Goal: Task Accomplishment & Management: Complete application form

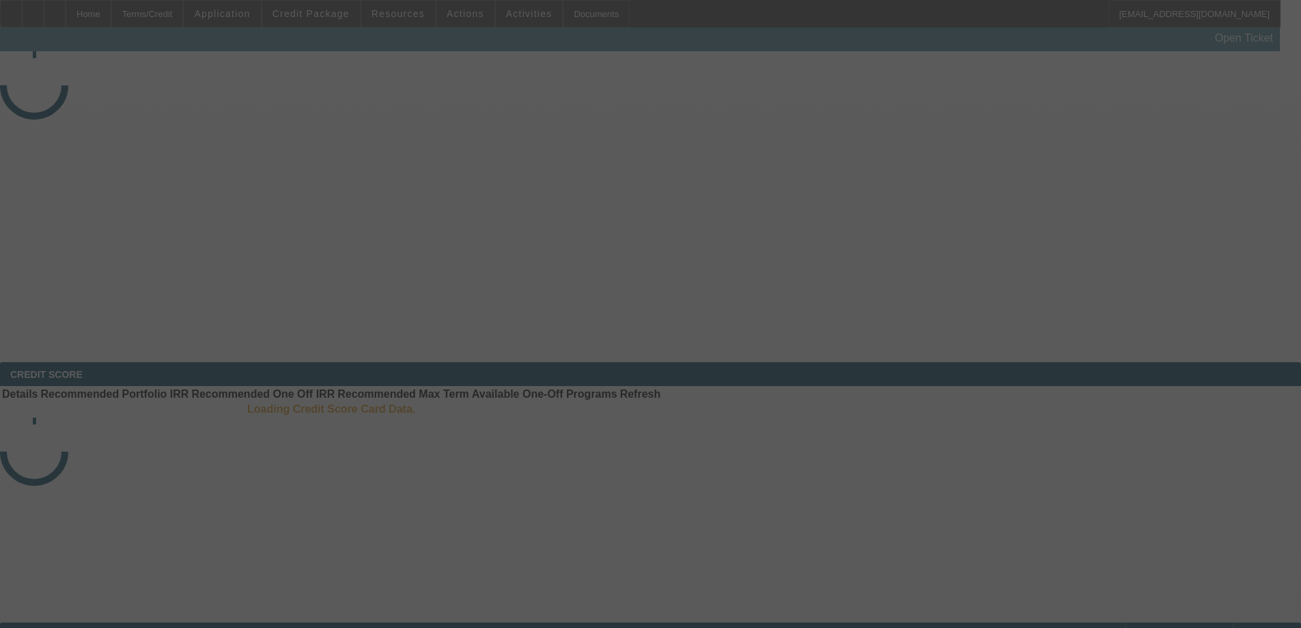
select select "3"
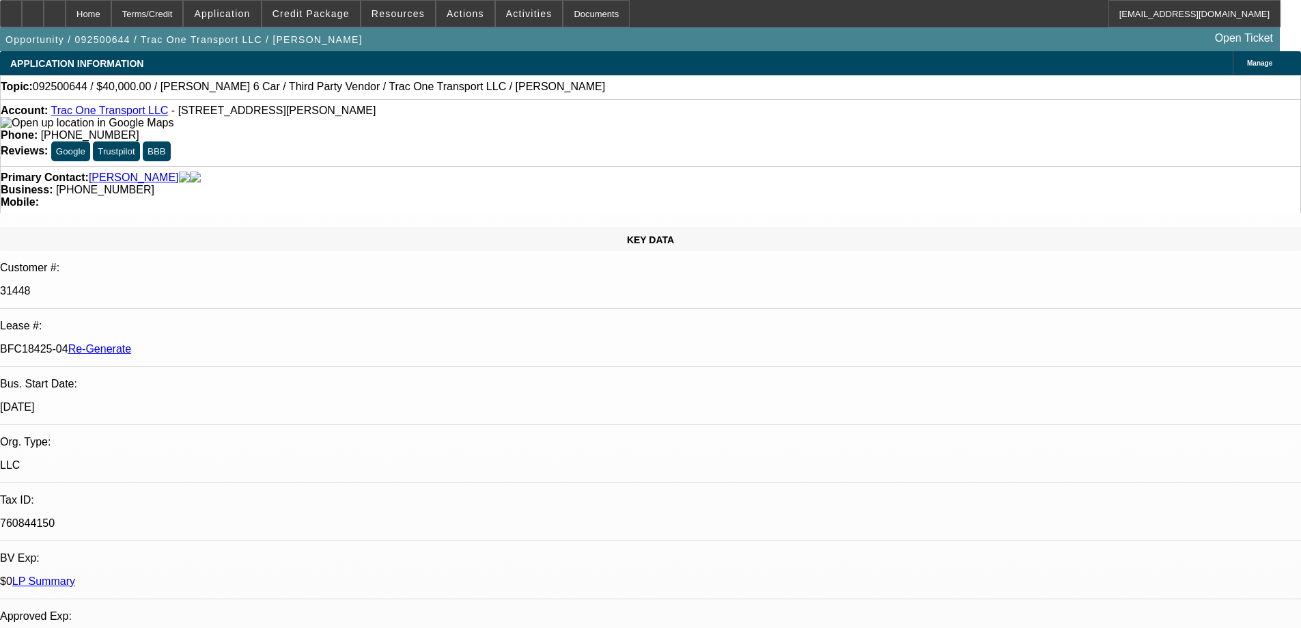
select select "0"
select select "3"
select select "0"
select select "6"
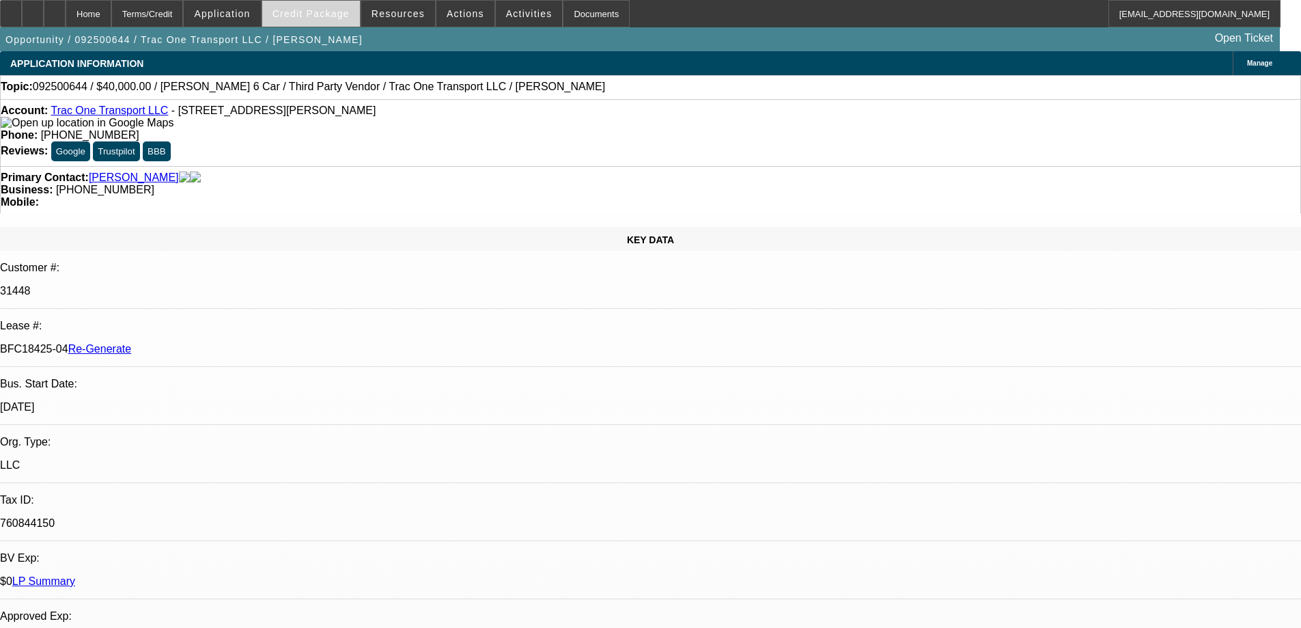
click at [327, 18] on span "Credit Package" at bounding box center [311, 13] width 77 height 11
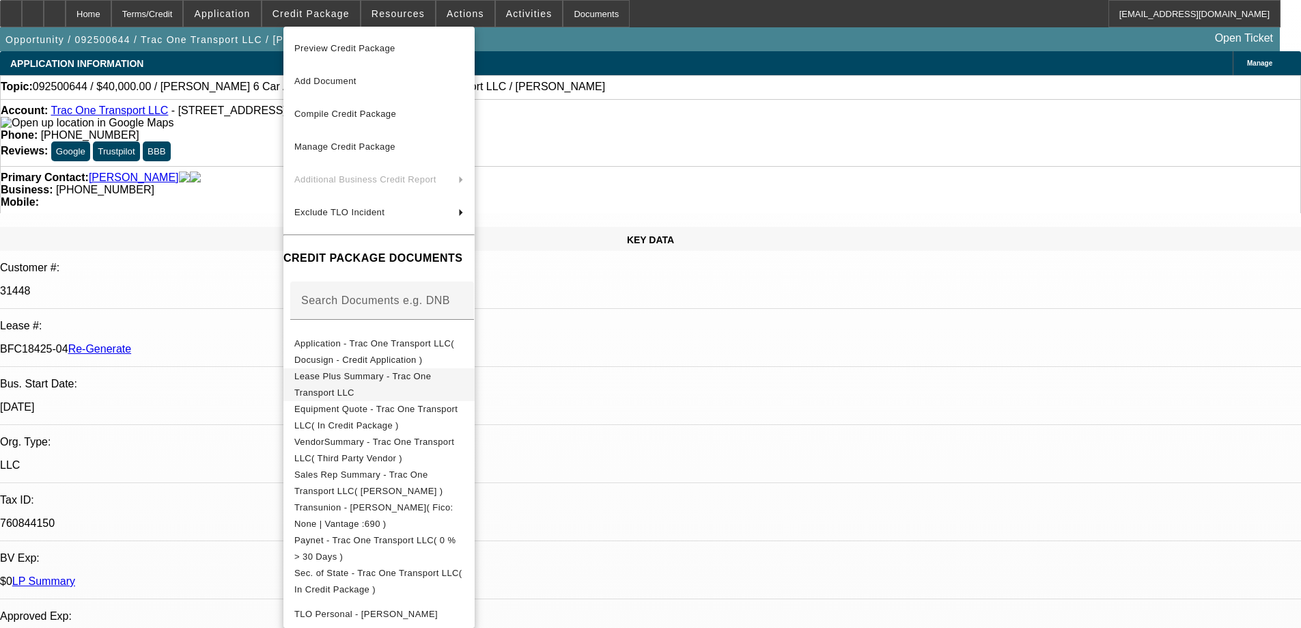
scroll to position [342, 0]
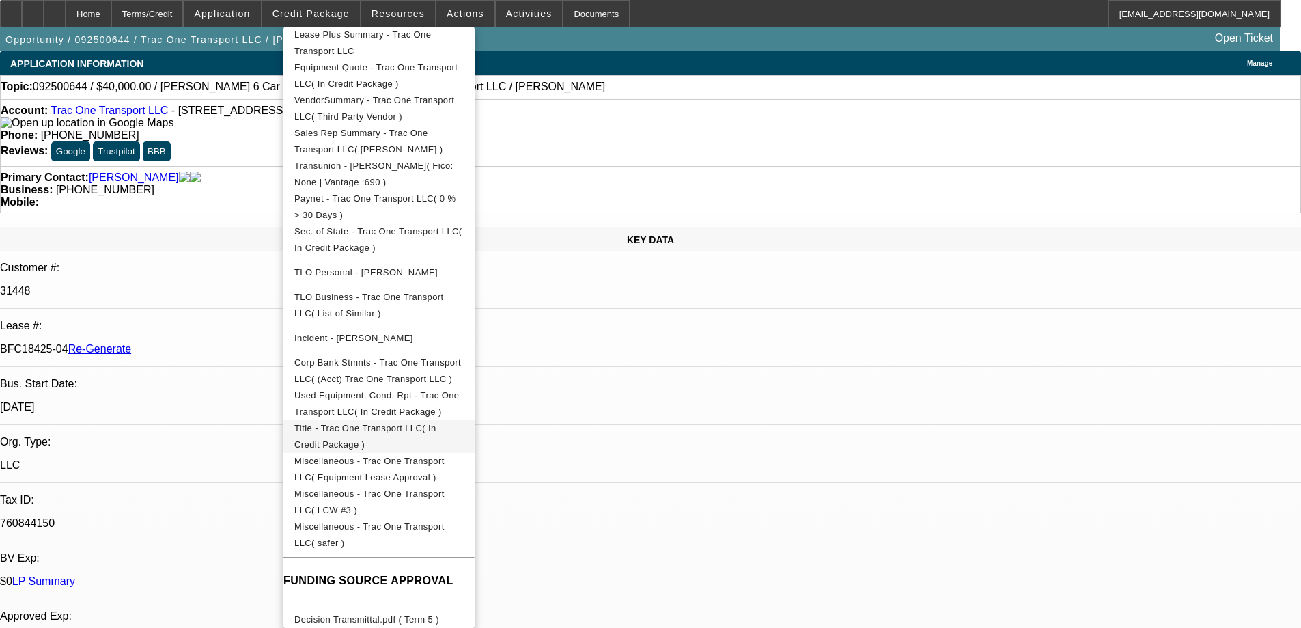
click at [364, 433] on span "Title - Trac One Transport LLC( In Credit Package )" at bounding box center [365, 436] width 142 height 27
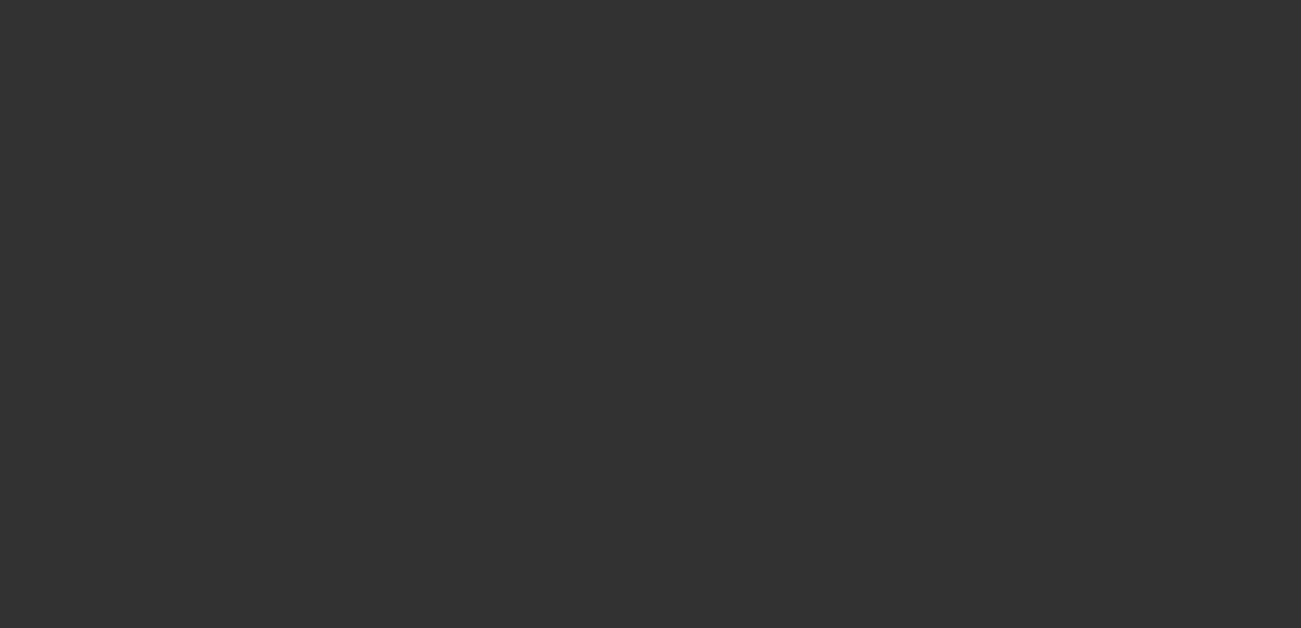
select select "3"
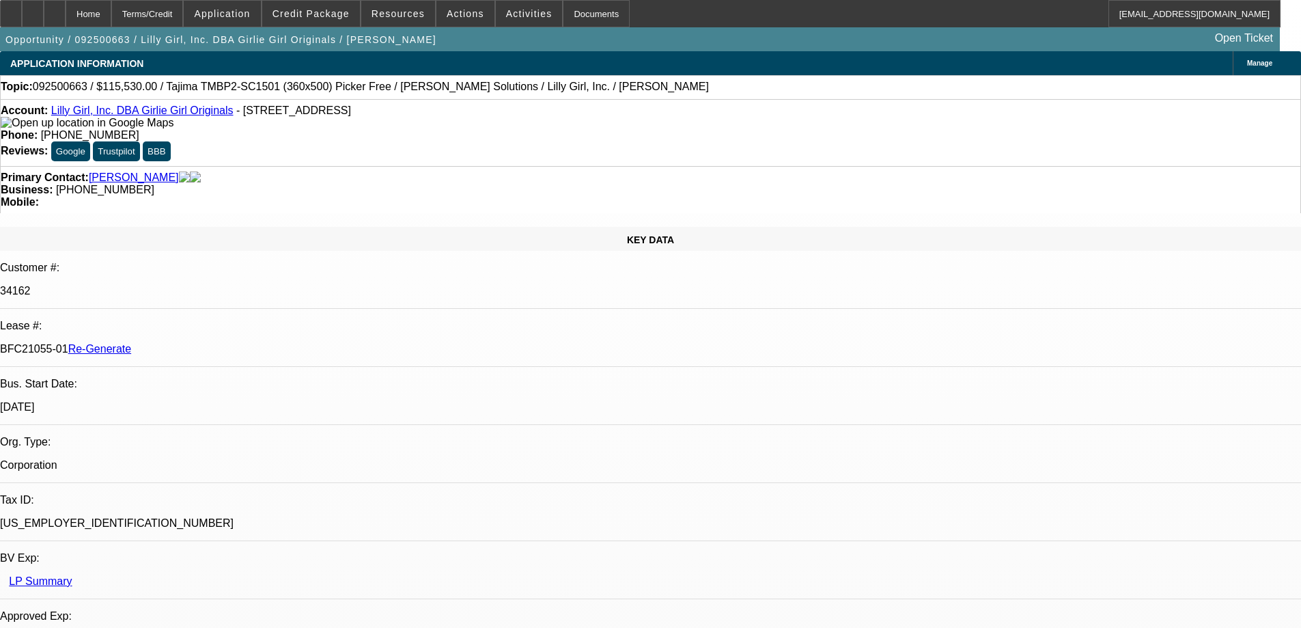
select select "0"
select select "2"
select select "0"
select select "6"
